Goal: Task Accomplishment & Management: Use online tool/utility

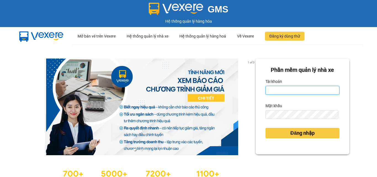
click at [285, 87] on input "Tài khoản" at bounding box center [302, 90] width 74 height 9
type input "phatbt.[PERSON_NAME]"
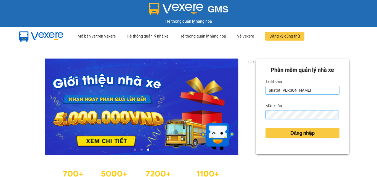
click at [265, 128] on button "Đăng nhập" at bounding box center [302, 133] width 74 height 10
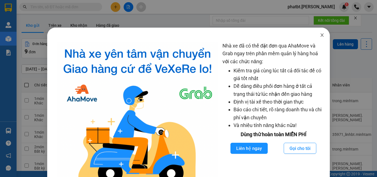
click at [320, 34] on icon "close" at bounding box center [322, 35] width 4 height 4
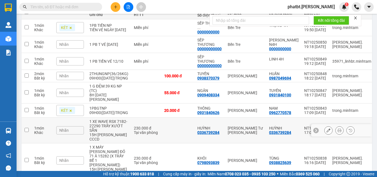
scroll to position [75, 0]
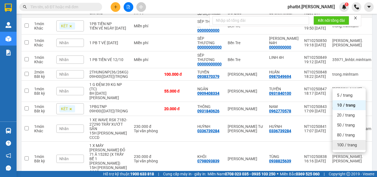
click at [347, 143] on span "100 / trang" at bounding box center [347, 145] width 20 height 6
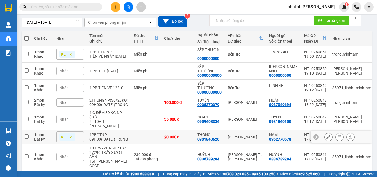
scroll to position [0, 0]
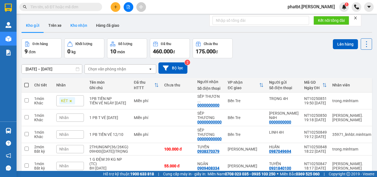
click at [80, 27] on button "Kho nhận" at bounding box center [79, 25] width 26 height 13
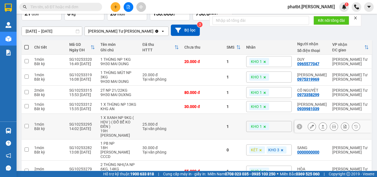
scroll to position [98, 0]
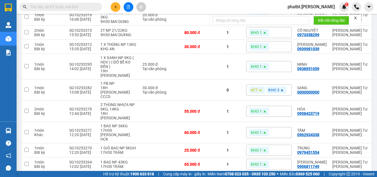
click at [342, 177] on div "10 / trang" at bounding box center [348, 180] width 17 height 6
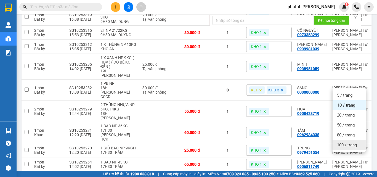
click at [343, 144] on span "100 / trang" at bounding box center [347, 145] width 20 height 6
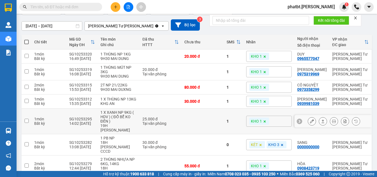
scroll to position [0, 0]
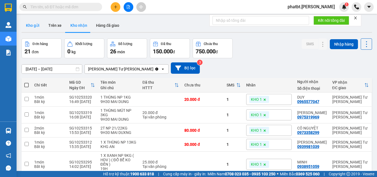
click at [34, 28] on button "Kho gửi" at bounding box center [33, 25] width 22 height 13
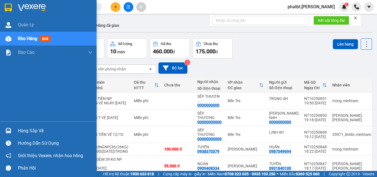
click at [25, 38] on span "Kho hàng" at bounding box center [27, 38] width 19 height 5
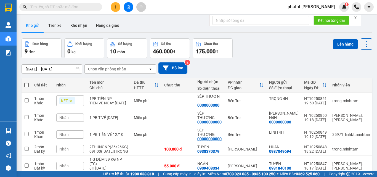
click at [26, 84] on span at bounding box center [26, 85] width 4 height 4
click at [26, 82] on input "checkbox" at bounding box center [26, 82] width 0 height 0
checkbox input "true"
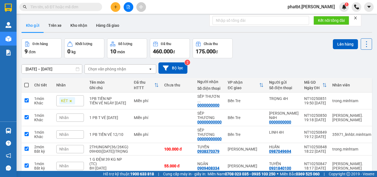
checkbox input "true"
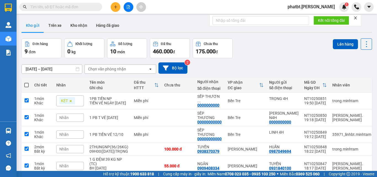
checkbox input "true"
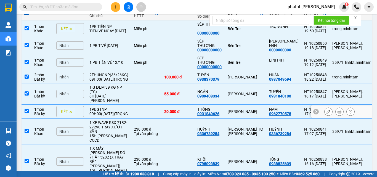
scroll to position [75, 0]
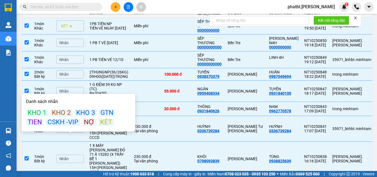
click at [103, 122] on div "KÉT" at bounding box center [105, 122] width 15 height 7
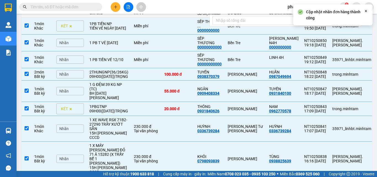
click at [73, 55] on div "Nhãn" at bounding box center [70, 59] width 28 height 8
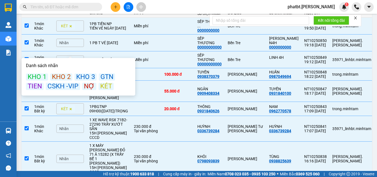
drag, startPoint x: 104, startPoint y: 86, endPoint x: 84, endPoint y: 64, distance: 29.9
click at [104, 86] on div "KÉT" at bounding box center [105, 86] width 15 height 7
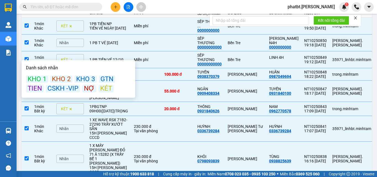
click at [70, 39] on div "Nhãn" at bounding box center [70, 43] width 28 height 8
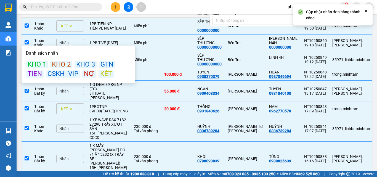
click at [106, 76] on div "KÉT" at bounding box center [105, 73] width 15 height 7
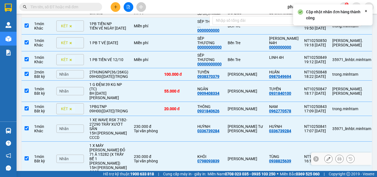
scroll to position [1, 0]
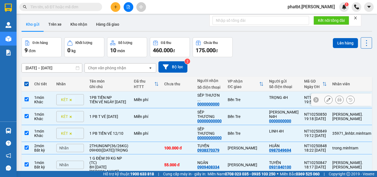
click at [114, 100] on div "TIỀN VÉ NGÀY [DATE]" at bounding box center [108, 102] width 39 height 4
checkbox input "false"
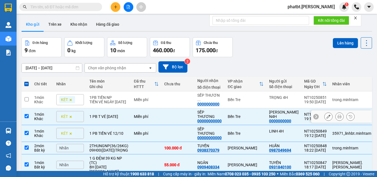
click at [112, 114] on div "1 PB T VÉ [DATE]" at bounding box center [108, 116] width 39 height 4
checkbox input "false"
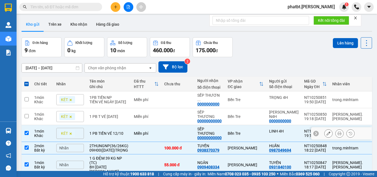
click at [113, 131] on div "1 PB TIỀN VÉ 12/10" at bounding box center [108, 133] width 39 height 4
checkbox input "false"
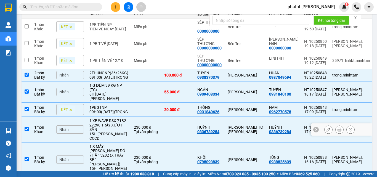
scroll to position [75, 0]
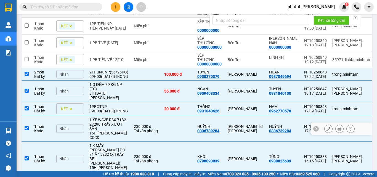
click at [106, 131] on div "15H [PERSON_NAME] CCCD" at bounding box center [108, 135] width 39 height 9
checkbox input "false"
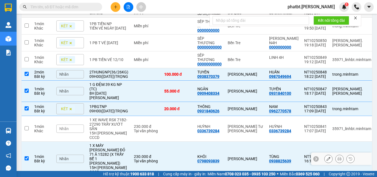
click at [110, 143] on div "1 X MÁY [PERSON_NAME] ĐỎ 71 Â 15282 (X TRẦY BỂ 1 [PERSON_NAME])" at bounding box center [108, 154] width 39 height 22
checkbox input "false"
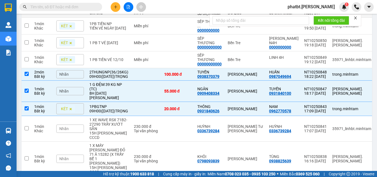
checkbox input "false"
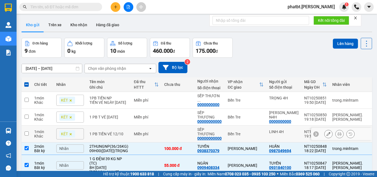
scroll to position [0, 0]
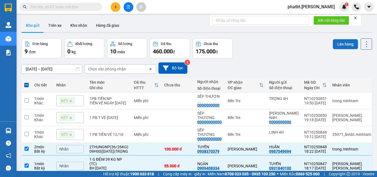
click at [343, 41] on button "Lên hàng" at bounding box center [345, 44] width 25 height 10
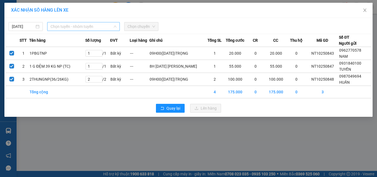
click at [81, 26] on span "Chọn tuyến - nhóm tuyến" at bounding box center [83, 26] width 66 height 8
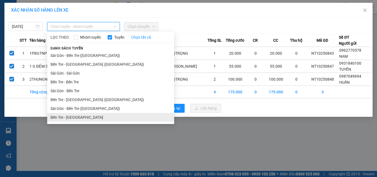
click at [75, 114] on li "Bến Tre - [GEOGRAPHIC_DATA]" at bounding box center [110, 117] width 127 height 9
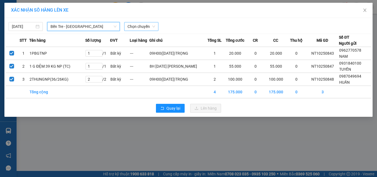
click at [132, 26] on span "Chọn chuyến" at bounding box center [141, 26] width 28 height 8
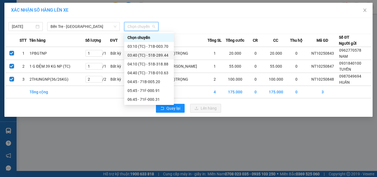
click at [155, 55] on div "03:40 (TC) - 51B-289.44" at bounding box center [148, 55] width 43 height 6
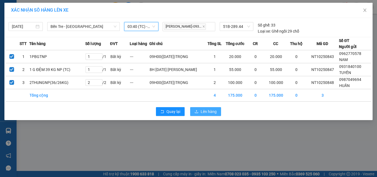
click at [200, 116] on button "Lên hàng" at bounding box center [205, 111] width 31 height 9
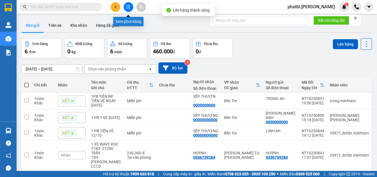
click at [131, 8] on button at bounding box center [129, 7] width 10 height 10
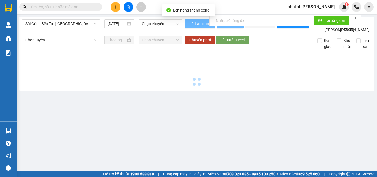
type input "[DATE]"
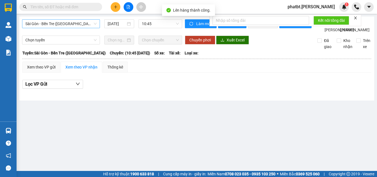
click at [55, 26] on span "Sài Gòn - Bến Tre ([GEOGRAPHIC_DATA])" at bounding box center [60, 24] width 71 height 8
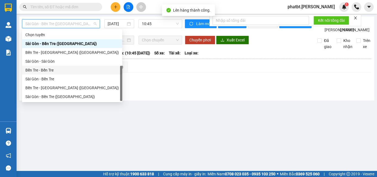
scroll to position [9, 0]
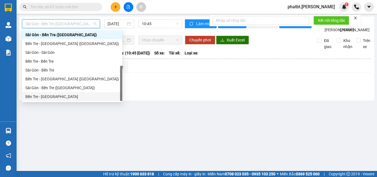
click at [50, 96] on div "Bến Tre - [GEOGRAPHIC_DATA]" at bounding box center [72, 97] width 94 height 6
type input "[DATE]"
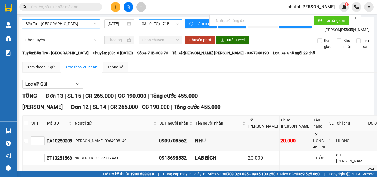
click at [151, 21] on span "03:10 (TC) - 71B-003.70" at bounding box center [160, 24] width 37 height 8
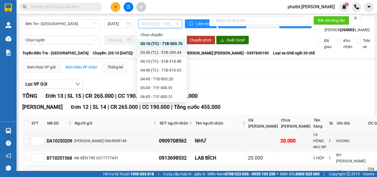
click at [163, 55] on div "03:40 (TC) - 51B-289.44" at bounding box center [162, 52] width 50 height 9
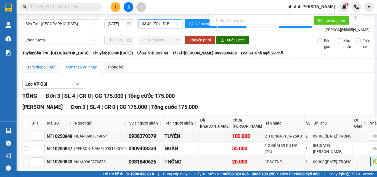
click at [40, 70] on div "Xem theo VP gửi" at bounding box center [41, 67] width 28 height 6
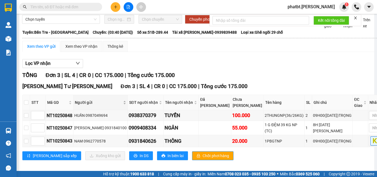
scroll to position [44, 0]
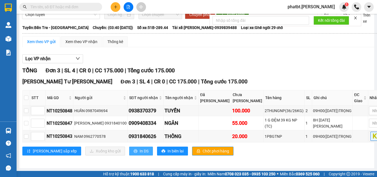
click at [140, 151] on span "In DS" at bounding box center [144, 151] width 9 height 6
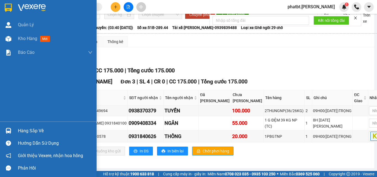
click at [28, 128] on div "Hàng sắp về" at bounding box center [55, 131] width 74 height 8
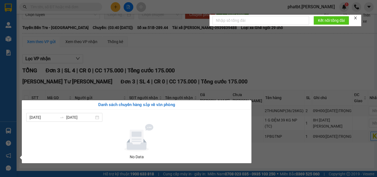
click at [272, 53] on section "Kết quả [PERSON_NAME] ( 0 ) Bộ lọc No Data phatbt.[PERSON_NAME] 1 [PERSON_NAME]…" at bounding box center [188, 88] width 377 height 177
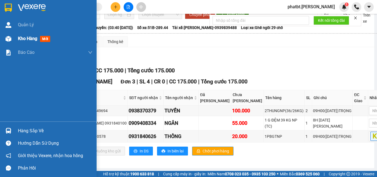
click at [19, 37] on span "Kho hàng" at bounding box center [27, 38] width 19 height 5
